Goal: Check status: Check status

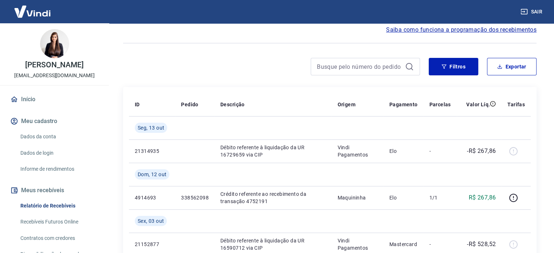
scroll to position [73, 0]
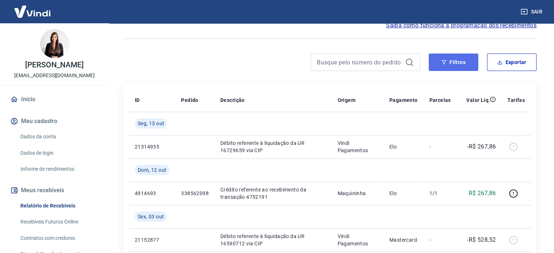
click at [455, 62] on button "Filtros" at bounding box center [453, 62] width 50 height 17
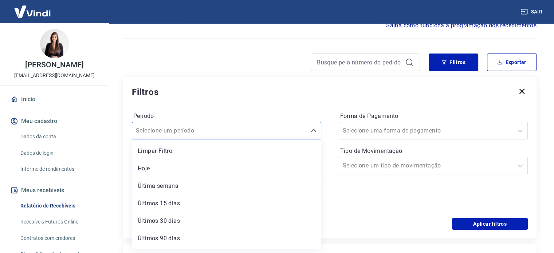
click at [152, 131] on input "Período" at bounding box center [173, 130] width 74 height 9
click at [184, 242] on div "Últimos 90 dias" at bounding box center [226, 238] width 189 height 15
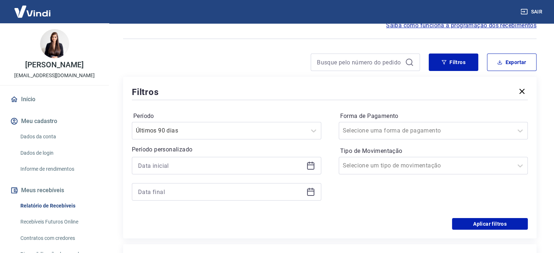
click at [309, 167] on icon at bounding box center [310, 165] width 9 height 9
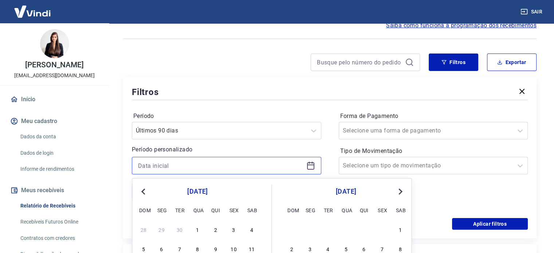
scroll to position [109, 0]
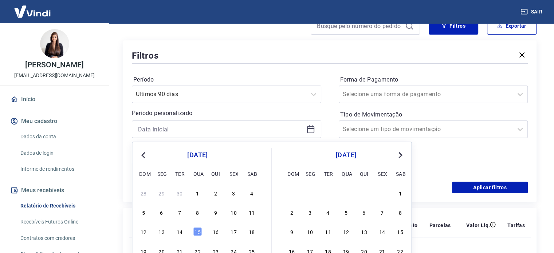
drag, startPoint x: 141, startPoint y: 153, endPoint x: 173, endPoint y: 153, distance: 32.4
click at [142, 153] on button "Previous Month" at bounding box center [143, 155] width 9 height 9
click at [499, 189] on button "Aplicar filtros" at bounding box center [490, 188] width 76 height 12
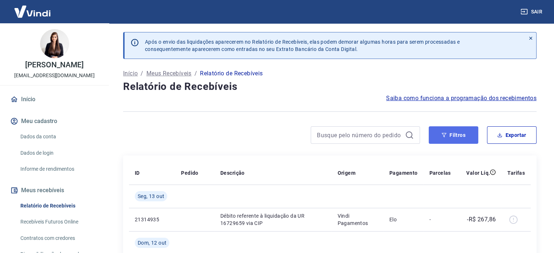
click at [443, 135] on icon "button" at bounding box center [444, 135] width 5 height 4
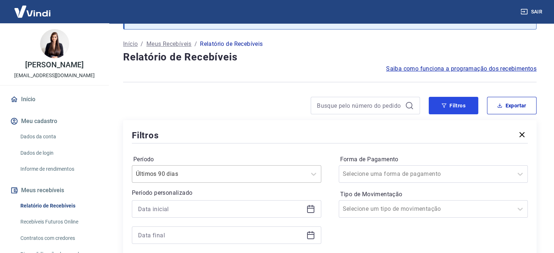
scroll to position [73, 0]
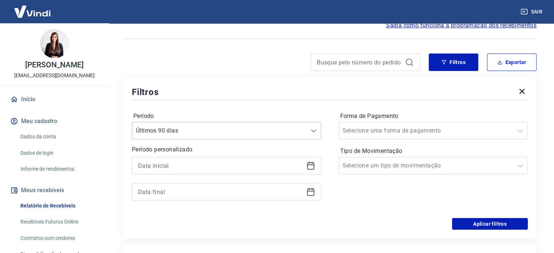
click at [316, 131] on icon at bounding box center [313, 130] width 9 height 9
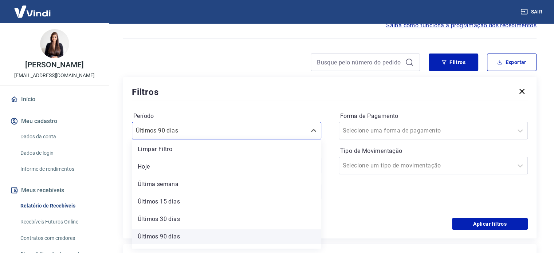
scroll to position [16, 0]
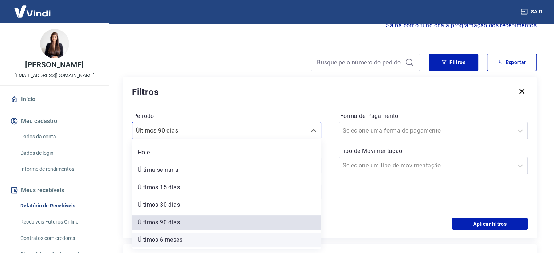
click at [176, 240] on div "Últimos 6 meses" at bounding box center [226, 240] width 189 height 15
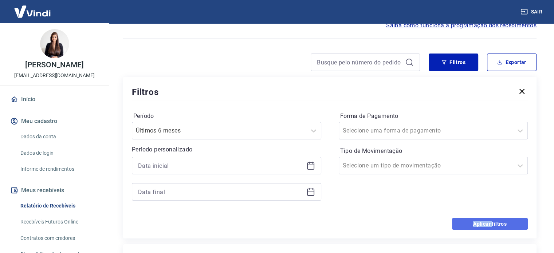
click at [487, 221] on button "Aplicar filtros" at bounding box center [490, 224] width 76 height 12
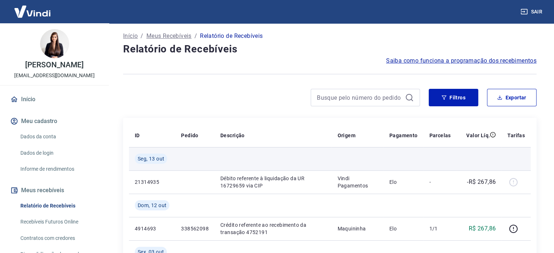
scroll to position [36, 0]
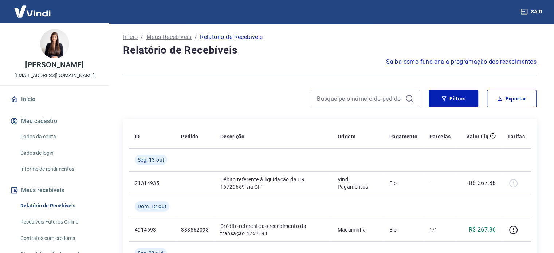
click at [30, 99] on link "Início" at bounding box center [54, 99] width 91 height 16
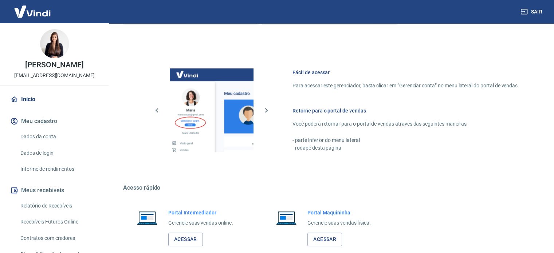
scroll to position [291, 0]
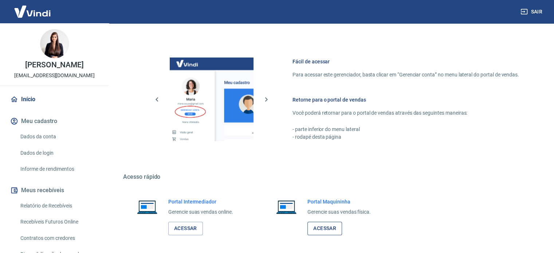
click at [329, 228] on link "Acessar" at bounding box center [324, 228] width 35 height 13
